Goal: Complete application form

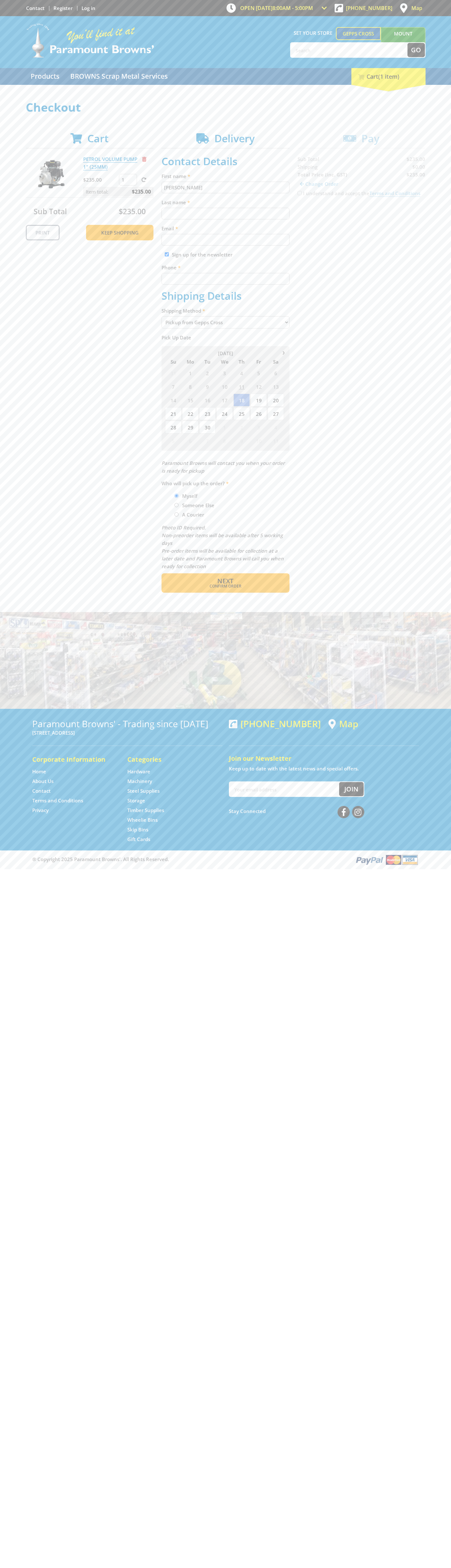
type input "[PERSON_NAME]"
type input "[EMAIL_ADDRESS][DOMAIN_NAME]"
type input "0293744000"
click at [225, 581] on span "Next" at bounding box center [226, 581] width 16 height 9
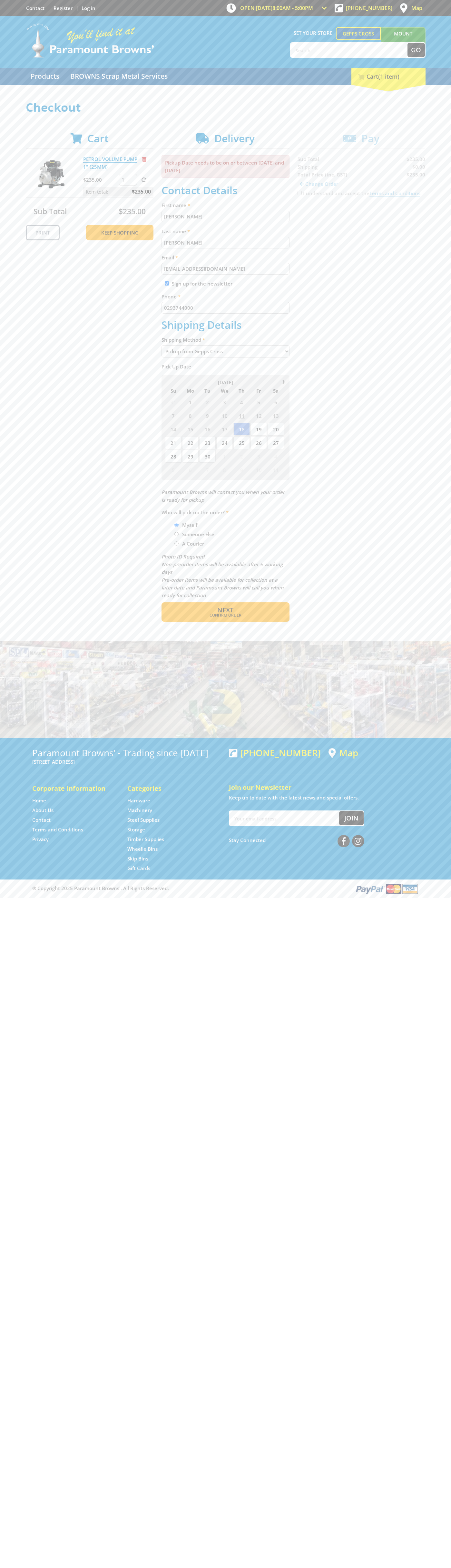
type input "[PERSON_NAME]"
click at [225, 615] on span "Confirm order" at bounding box center [225, 615] width 101 height 4
click at [225, 611] on span "Next" at bounding box center [226, 610] width 16 height 9
